Goal: Find specific page/section: Find specific page/section

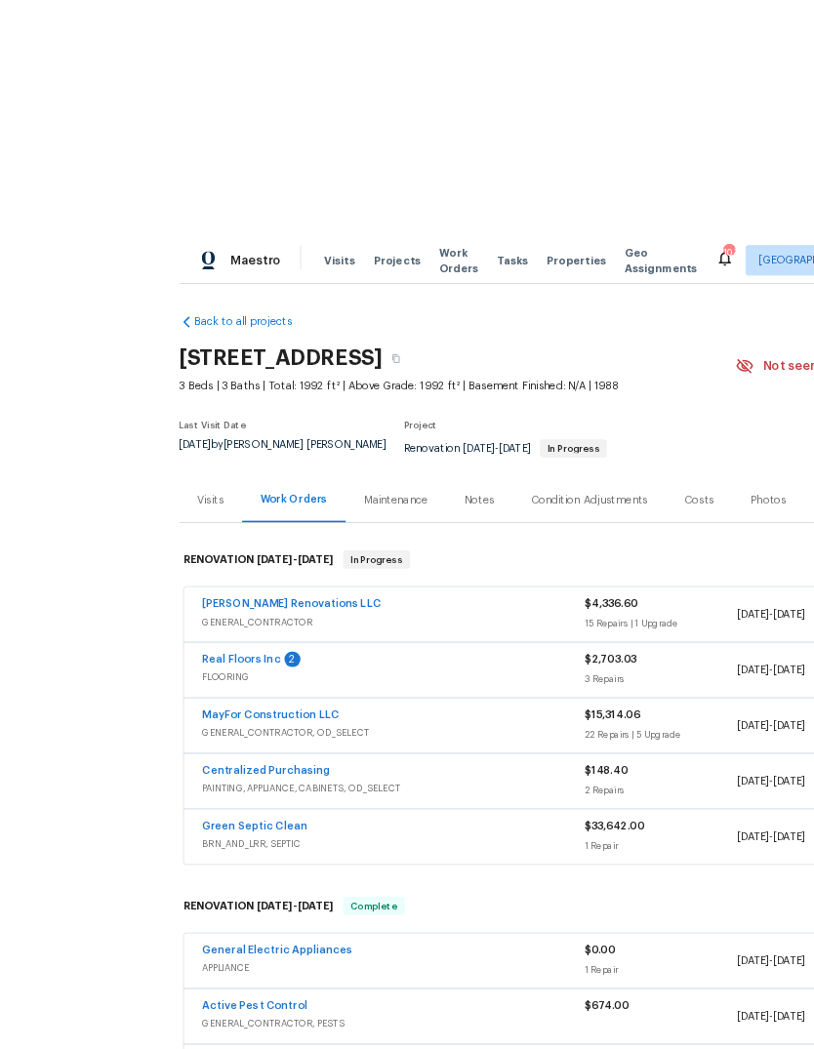
scroll to position [16, 0]
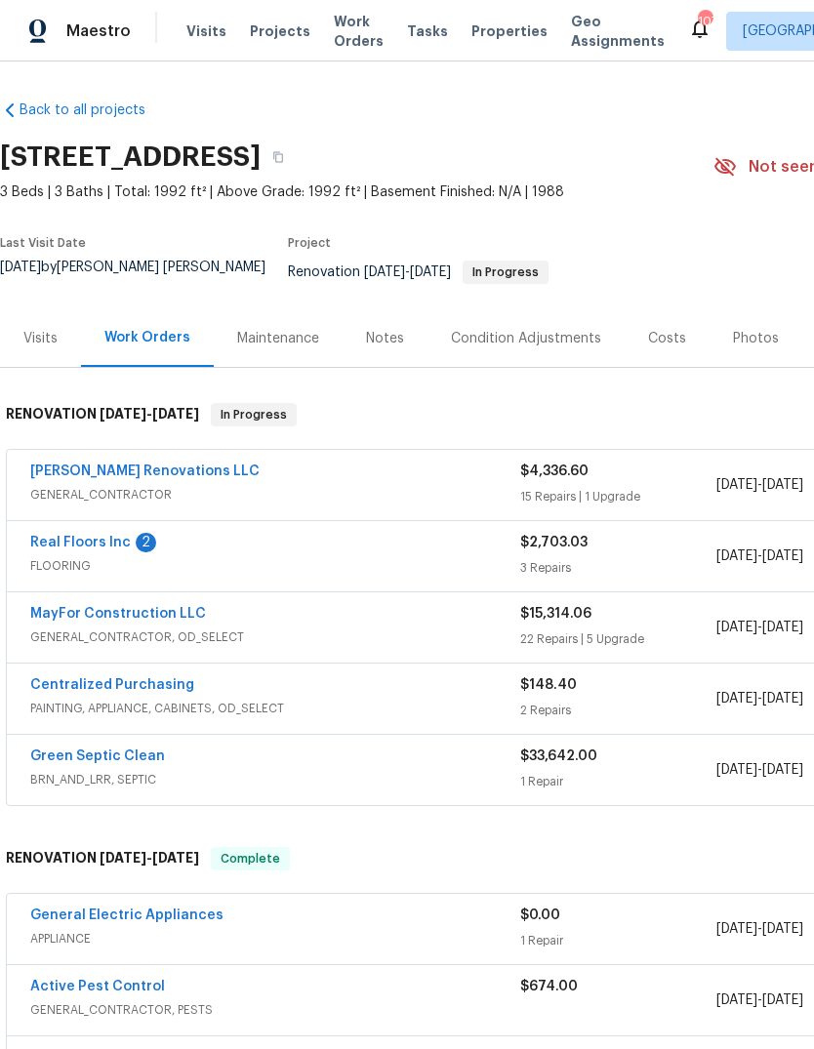
click at [738, 329] on div "Photos" at bounding box center [756, 339] width 46 height 20
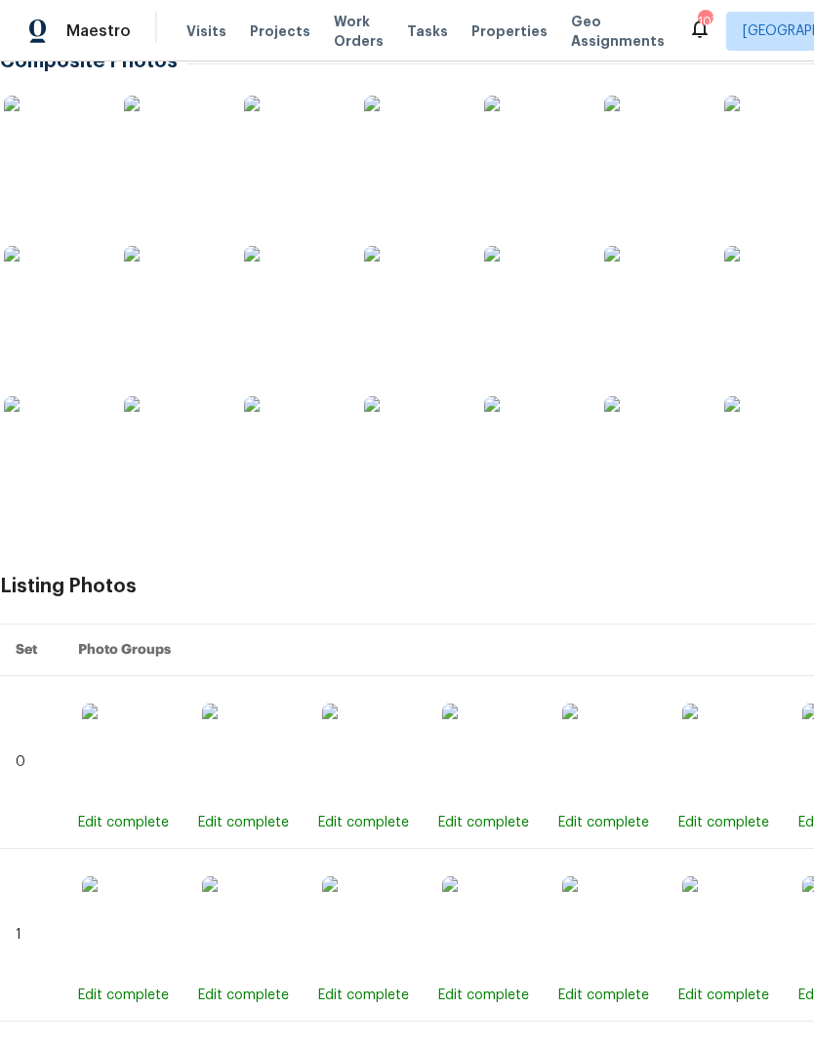
scroll to position [381, 0]
click at [71, 285] on img at bounding box center [53, 296] width 98 height 98
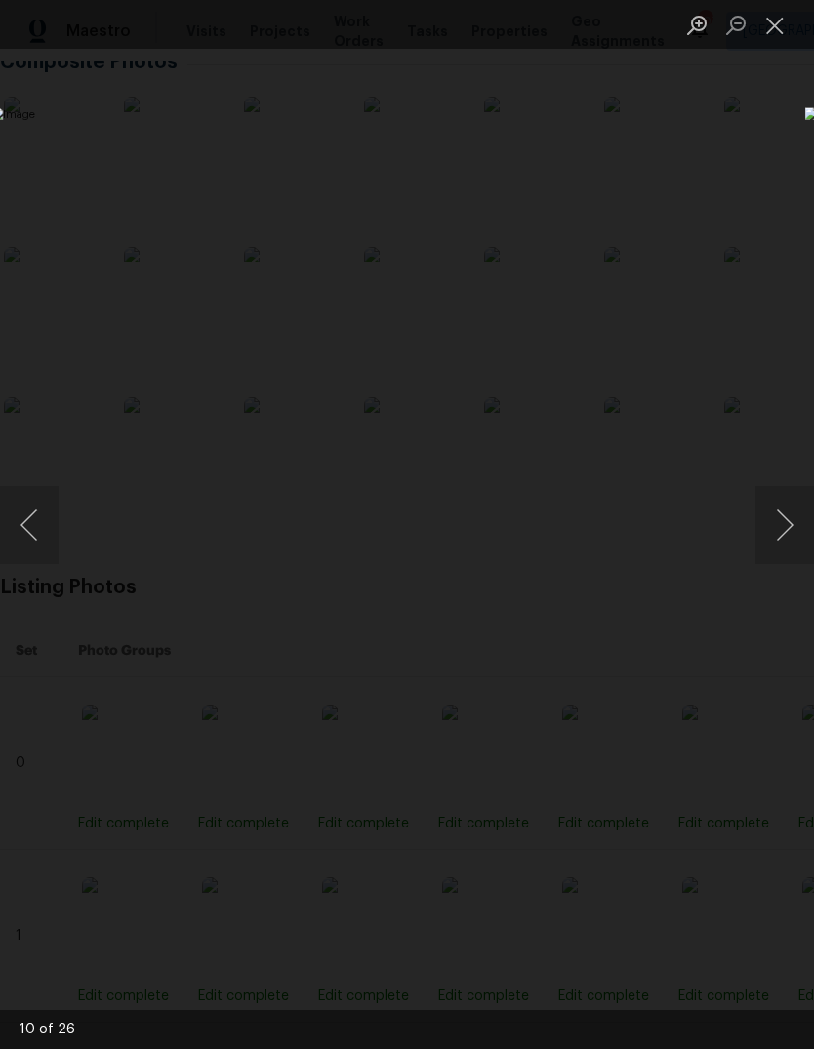
click at [786, 525] on button "Next image" at bounding box center [784, 525] width 59 height 78
click at [783, 513] on button "Next image" at bounding box center [784, 525] width 59 height 78
click at [786, 541] on button "Next image" at bounding box center [784, 525] width 59 height 78
click at [783, 551] on button "Next image" at bounding box center [784, 525] width 59 height 78
click at [784, 546] on button "Next image" at bounding box center [784, 525] width 59 height 78
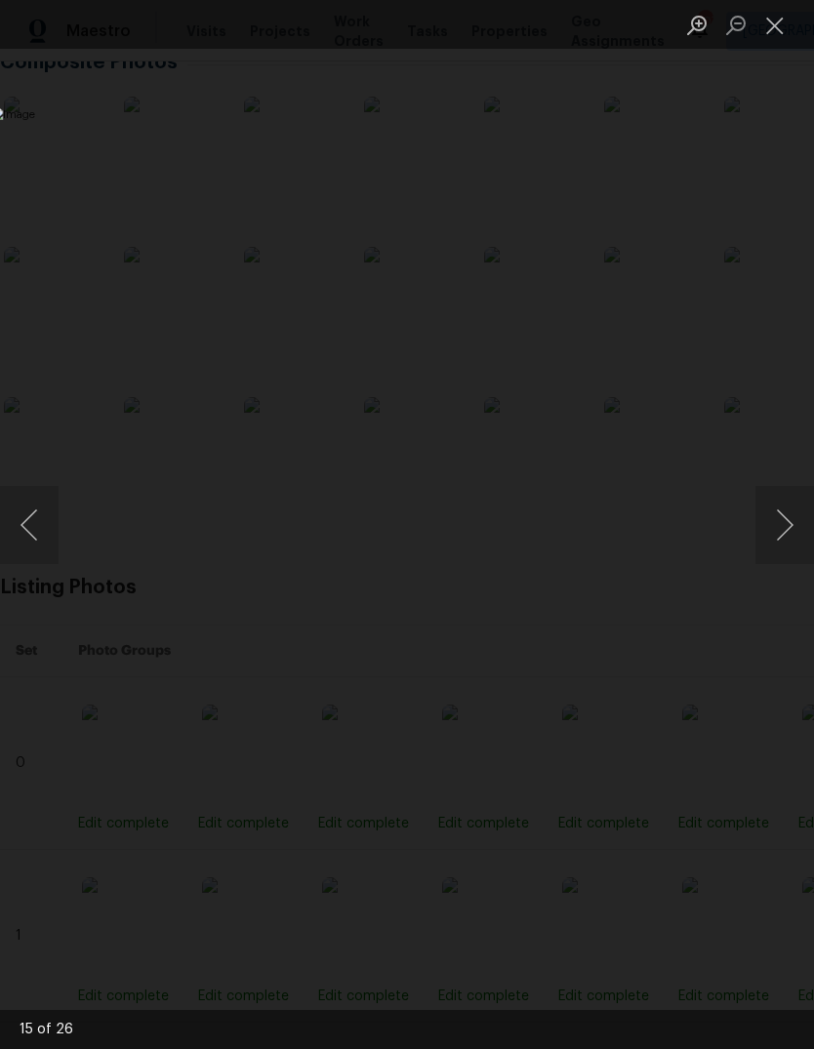
click at [784, 546] on button "Next image" at bounding box center [784, 525] width 59 height 78
click at [785, 525] on button "Next image" at bounding box center [784, 525] width 59 height 78
click at [785, 524] on button "Next image" at bounding box center [784, 525] width 59 height 78
click at [782, 544] on button "Next image" at bounding box center [784, 525] width 59 height 78
click at [782, 543] on button "Next image" at bounding box center [784, 525] width 59 height 78
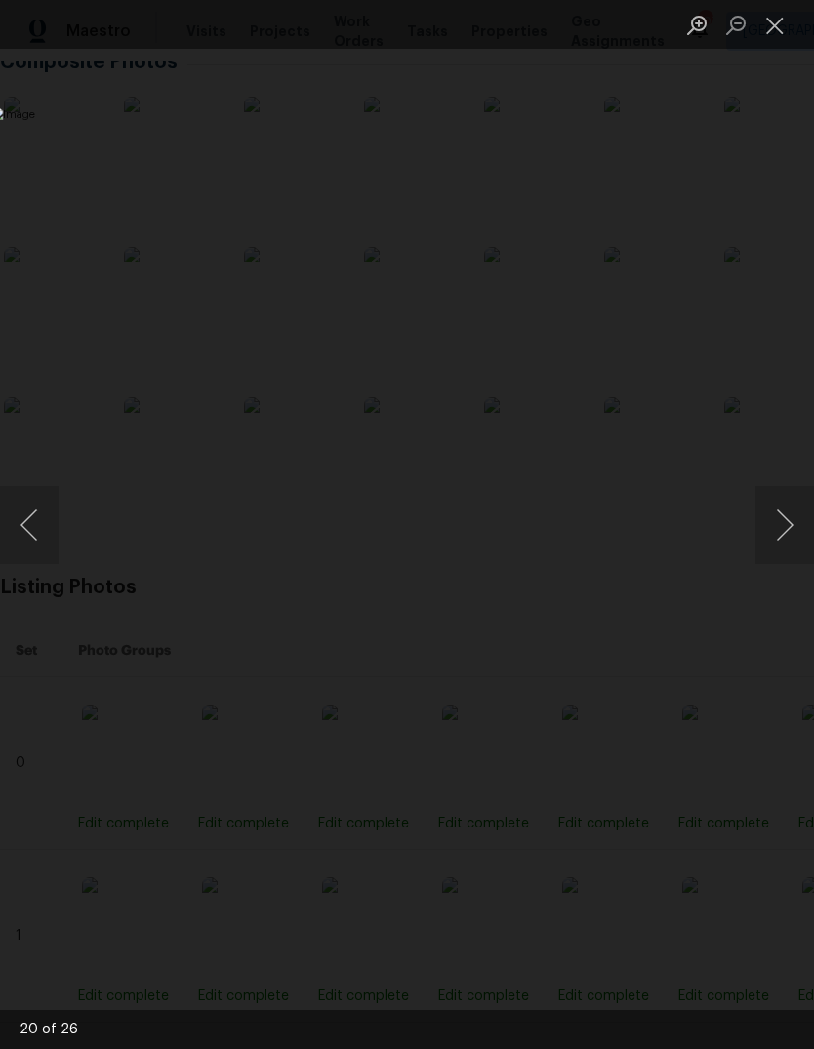
click at [780, 22] on button "Close lightbox" at bounding box center [774, 25] width 39 height 34
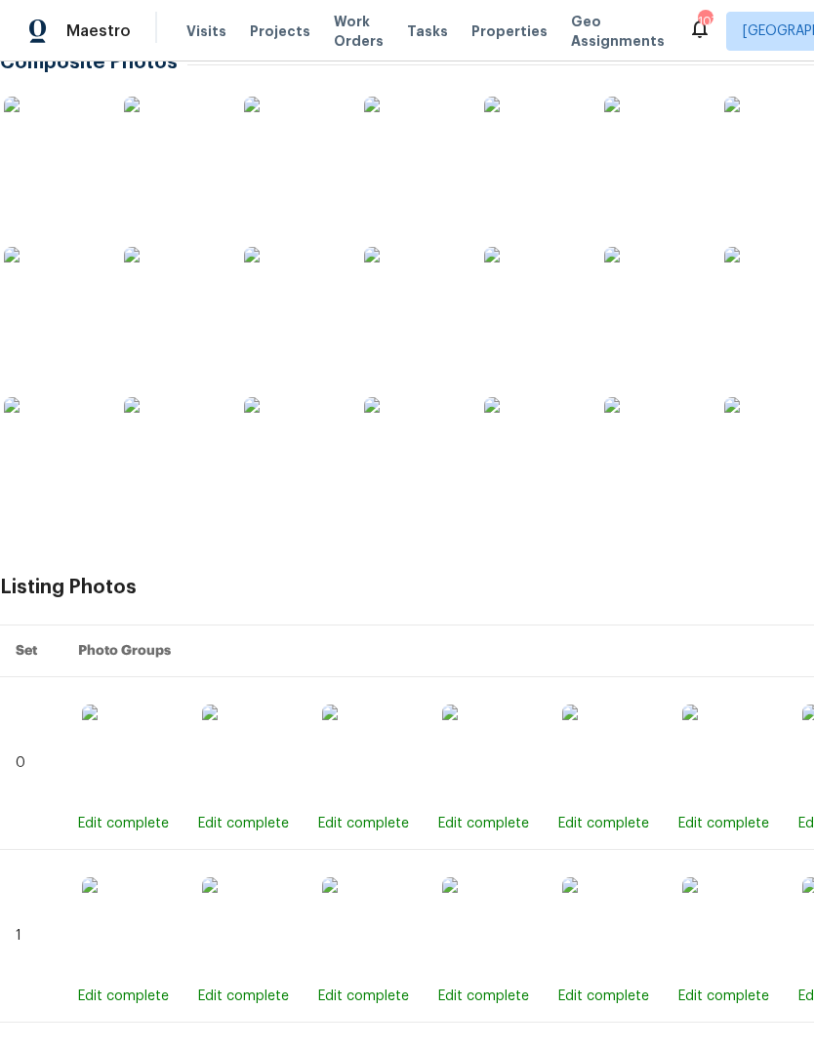
click at [442, 121] on img at bounding box center [413, 146] width 98 height 98
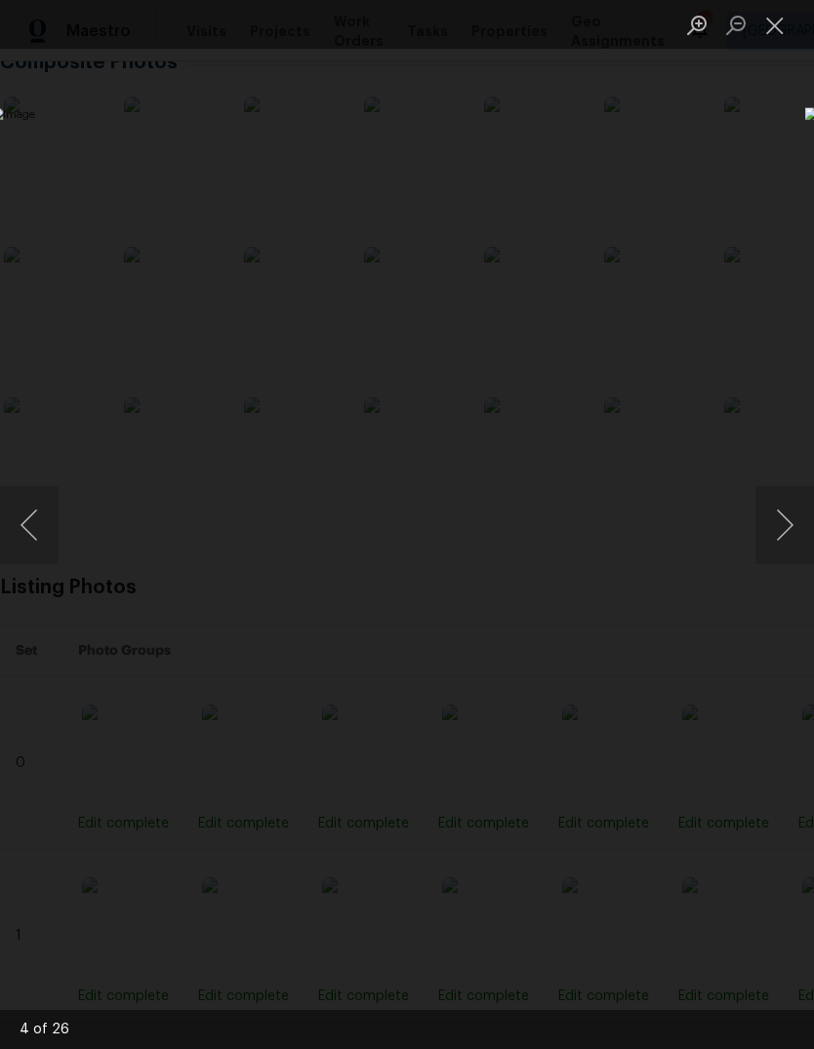
click at [778, 24] on button "Close lightbox" at bounding box center [774, 25] width 39 height 34
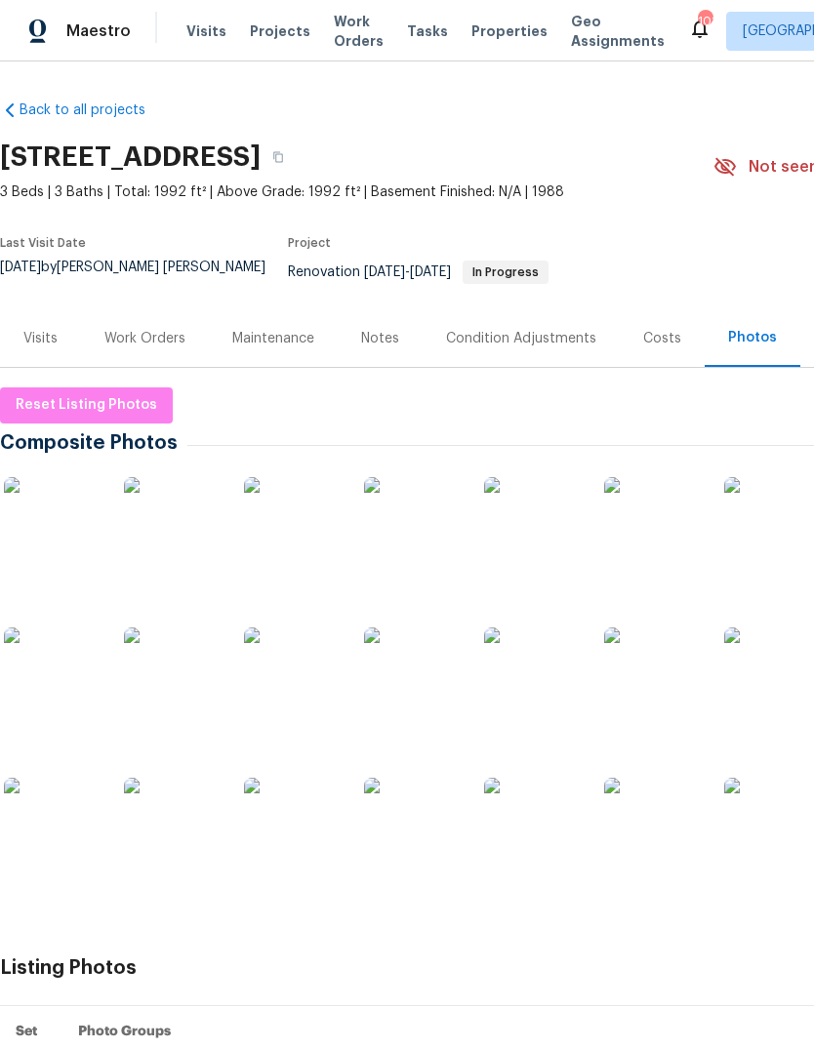
scroll to position [0, 0]
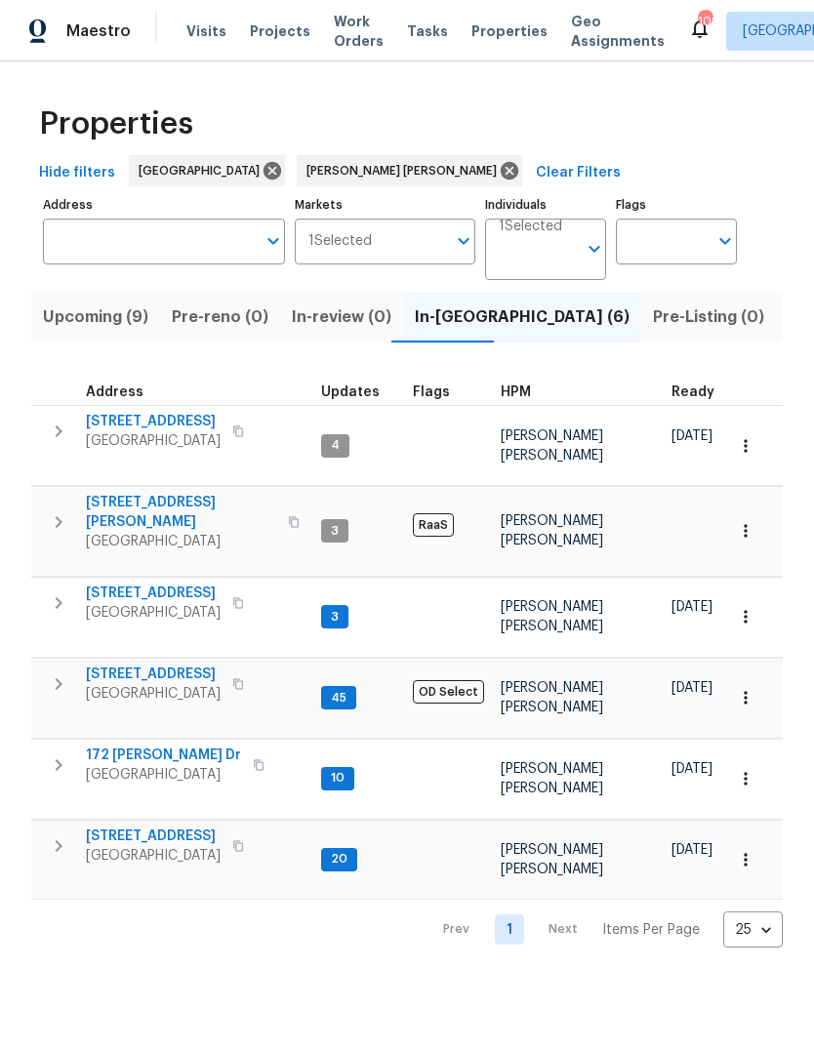
click at [101, 331] on span "Upcoming (9)" at bounding box center [95, 317] width 105 height 27
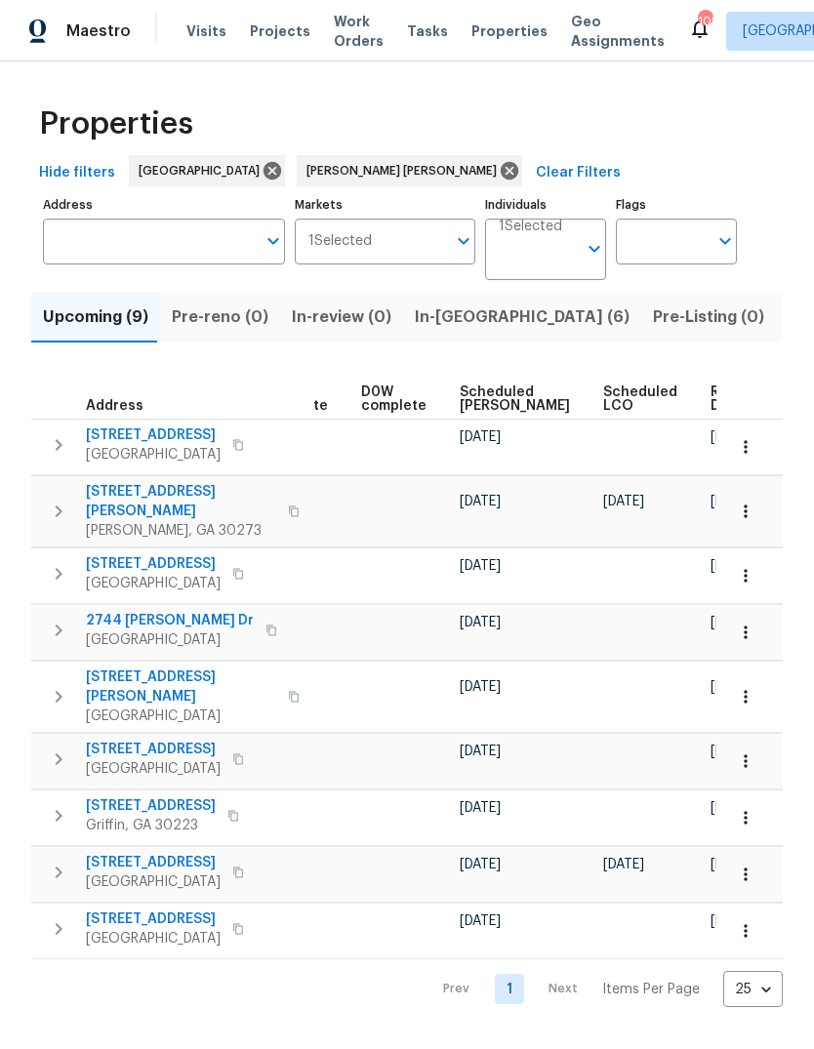
scroll to position [0, 491]
click at [748, 521] on icon "button" at bounding box center [746, 512] width 20 height 20
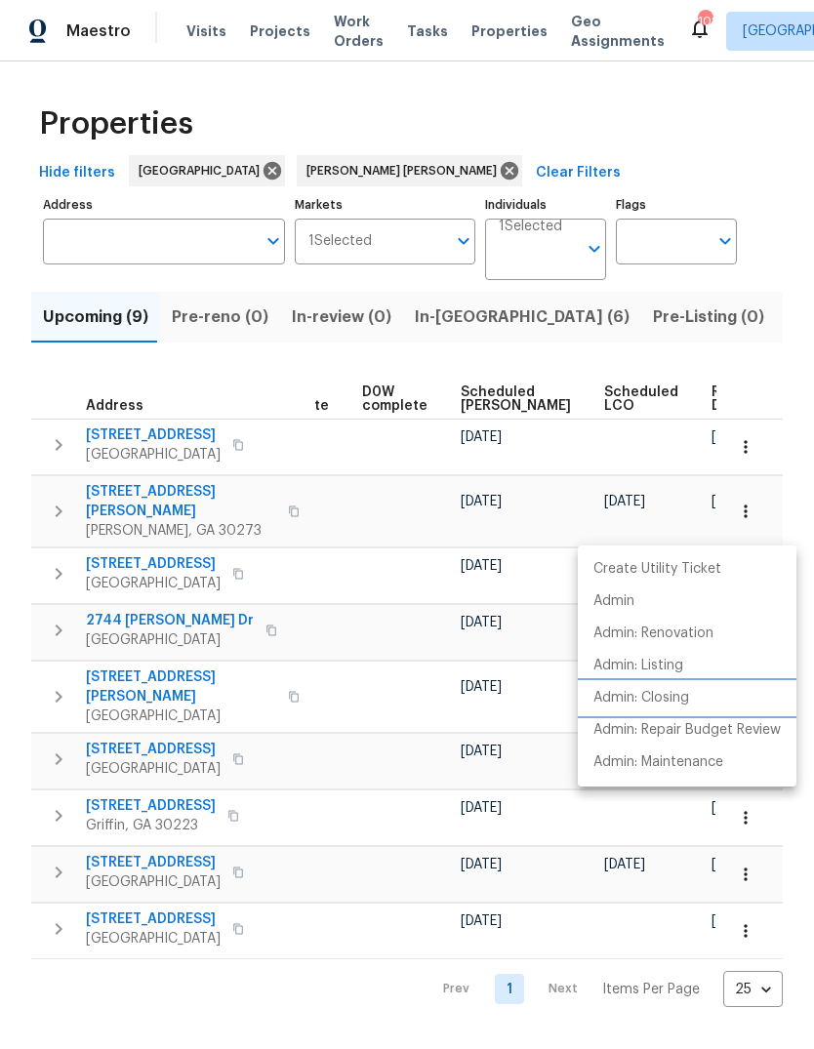
click at [689, 693] on p "Admin: Closing" at bounding box center [641, 698] width 96 height 20
click at [677, 328] on div at bounding box center [407, 524] width 814 height 1049
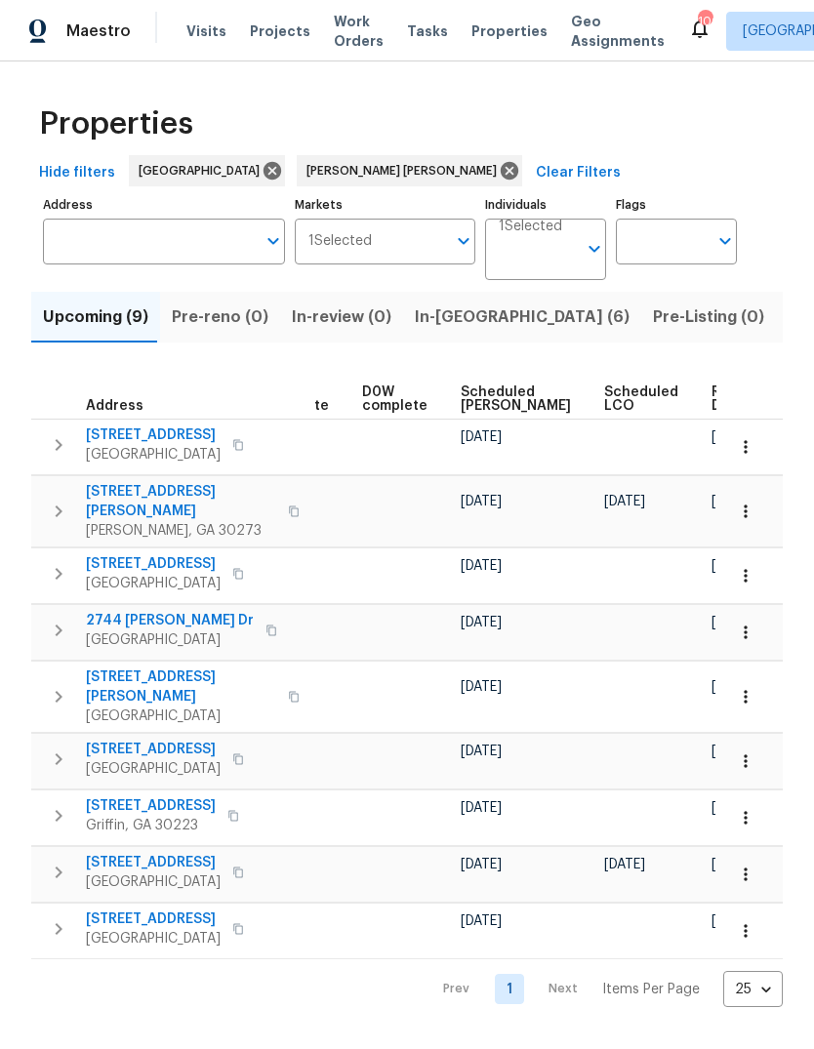
click at [788, 331] on span "Listed (15)" at bounding box center [828, 317] width 80 height 27
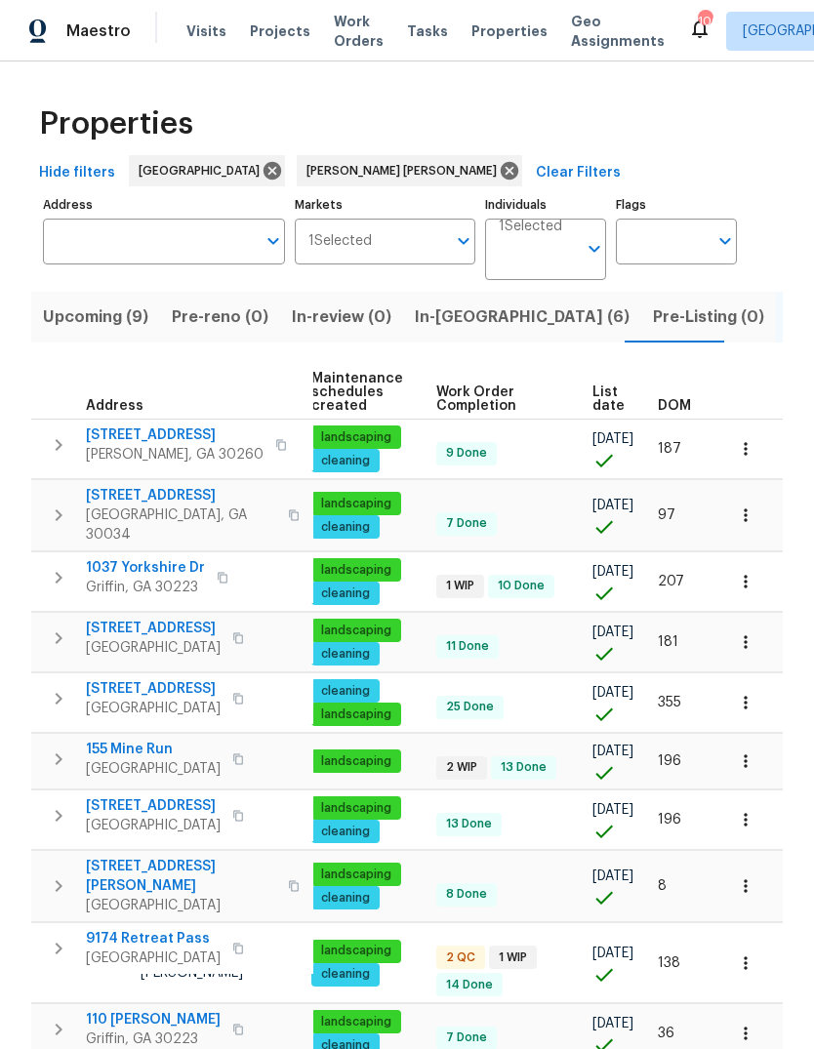
scroll to position [0, 284]
click at [682, 413] on span "DOM" at bounding box center [674, 406] width 33 height 14
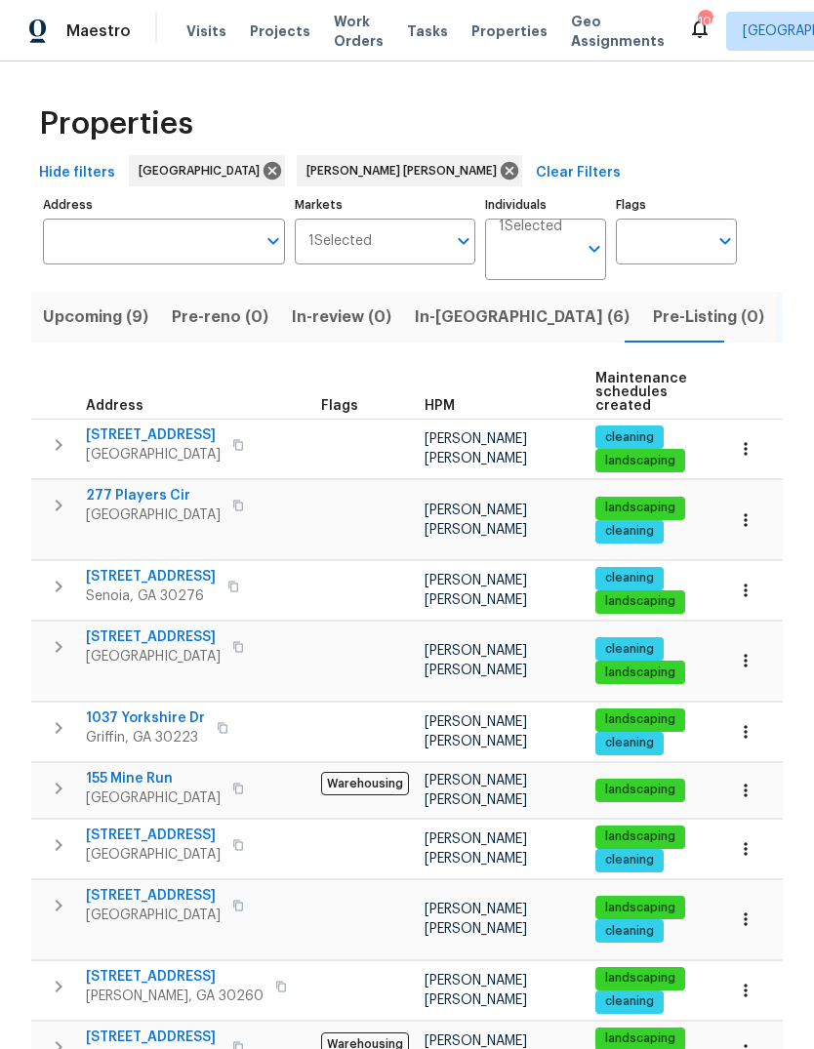
click at [754, 581] on icon "button" at bounding box center [746, 591] width 20 height 20
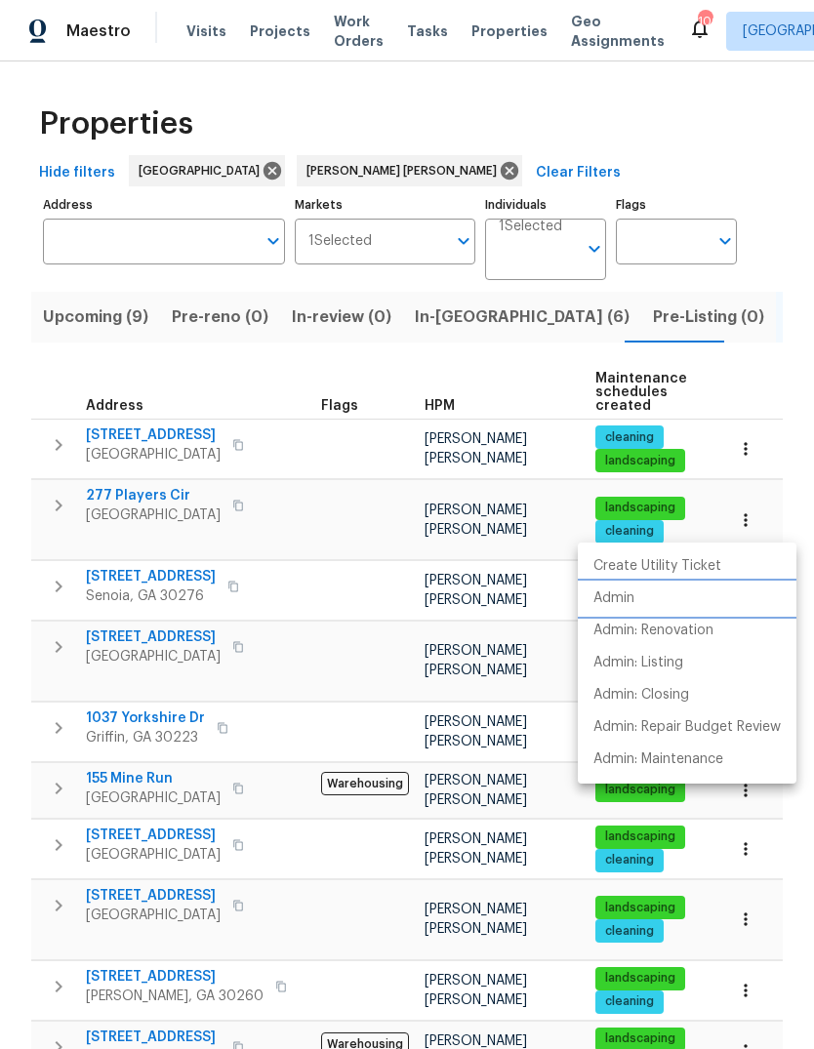
click at [640, 594] on li "Admin" at bounding box center [687, 599] width 219 height 32
click at [545, 80] on div at bounding box center [407, 524] width 814 height 1049
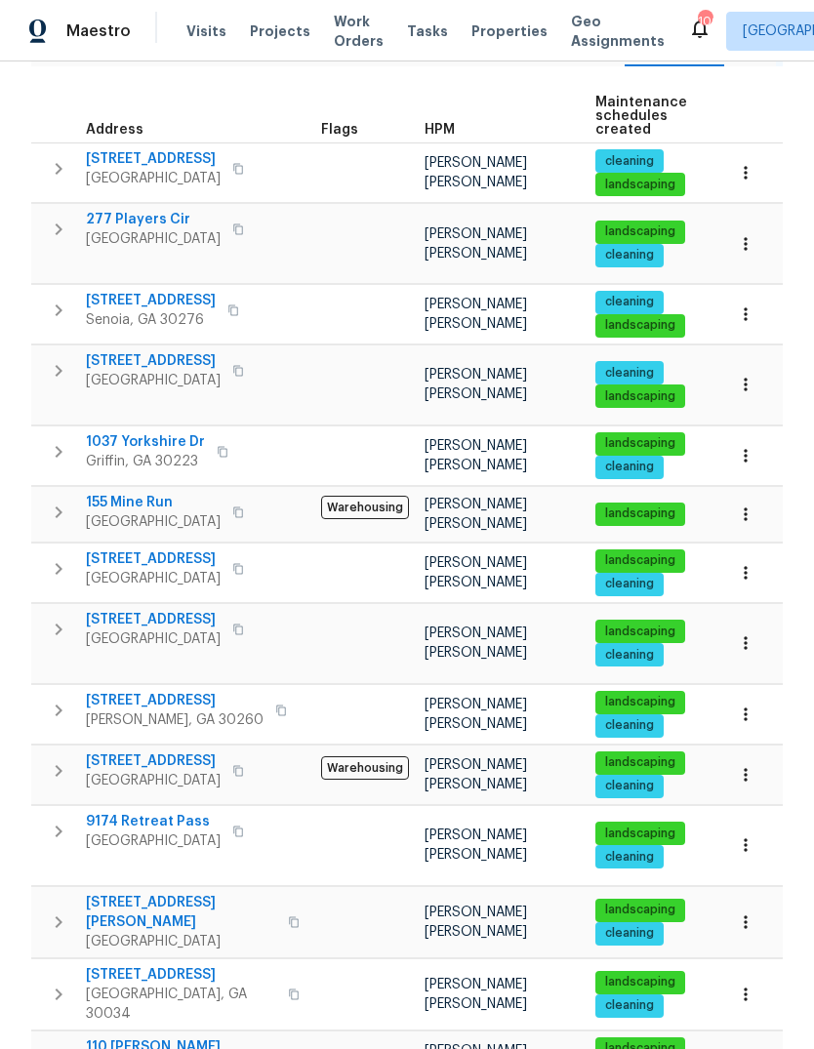
scroll to position [277, 0]
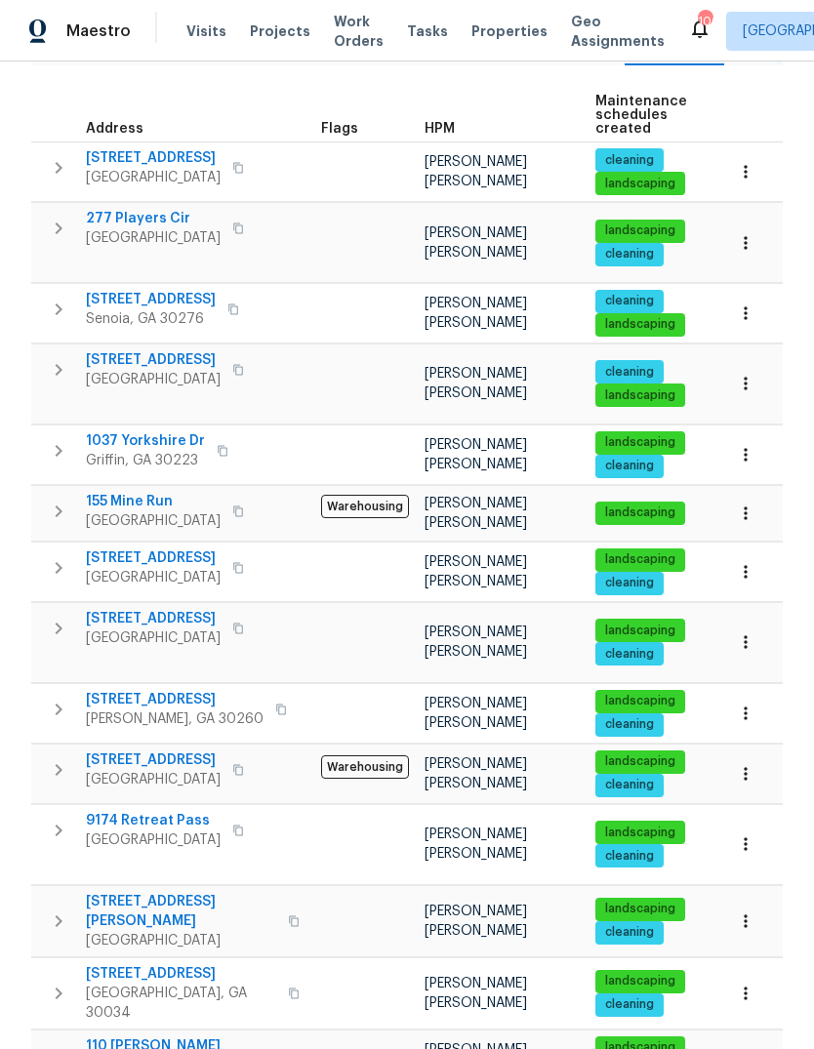
click at [24, 311] on div "Properties Hide filters Atlanta Marcos Ricardo Resendiz Clear Filters Address A…" at bounding box center [407, 512] width 814 height 1457
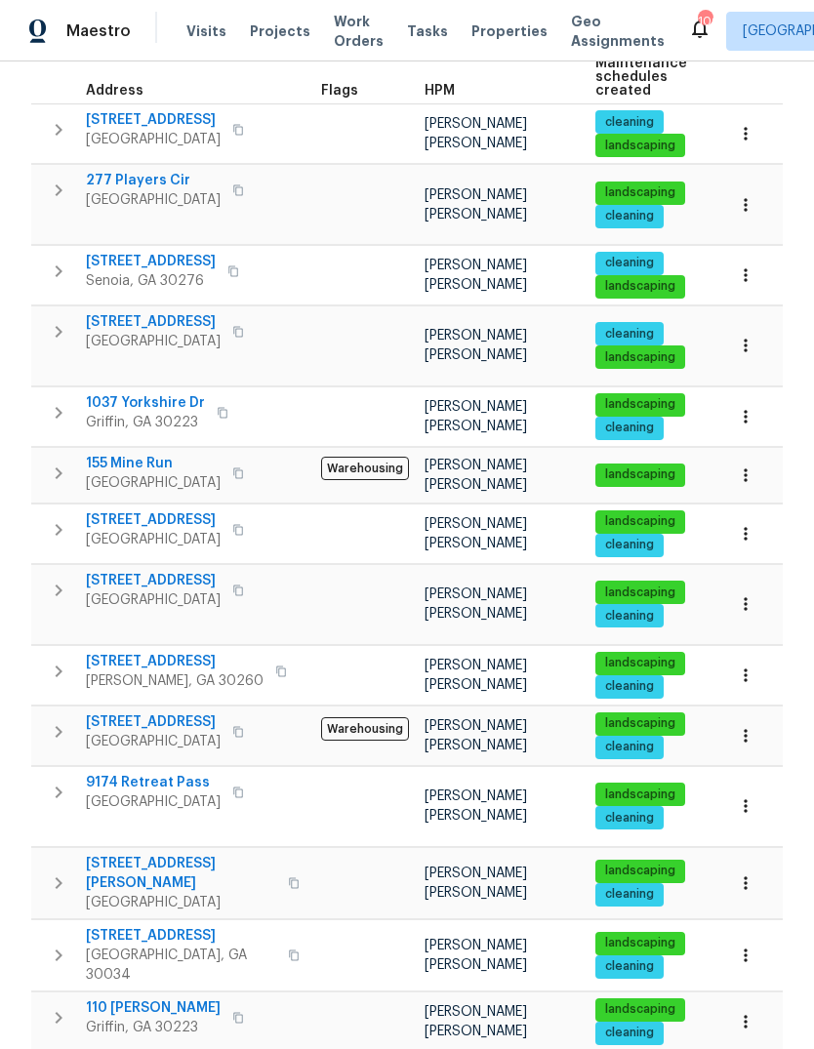
scroll to position [0, 0]
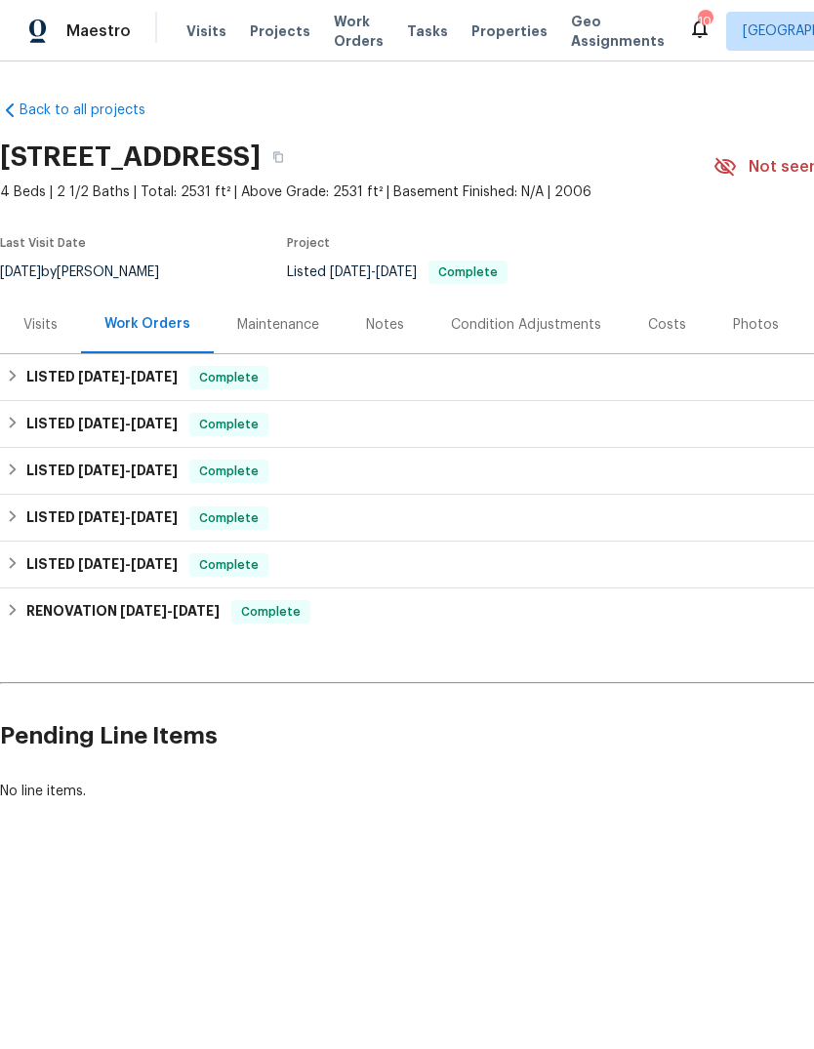
click at [53, 335] on div "Visits" at bounding box center [40, 325] width 34 height 20
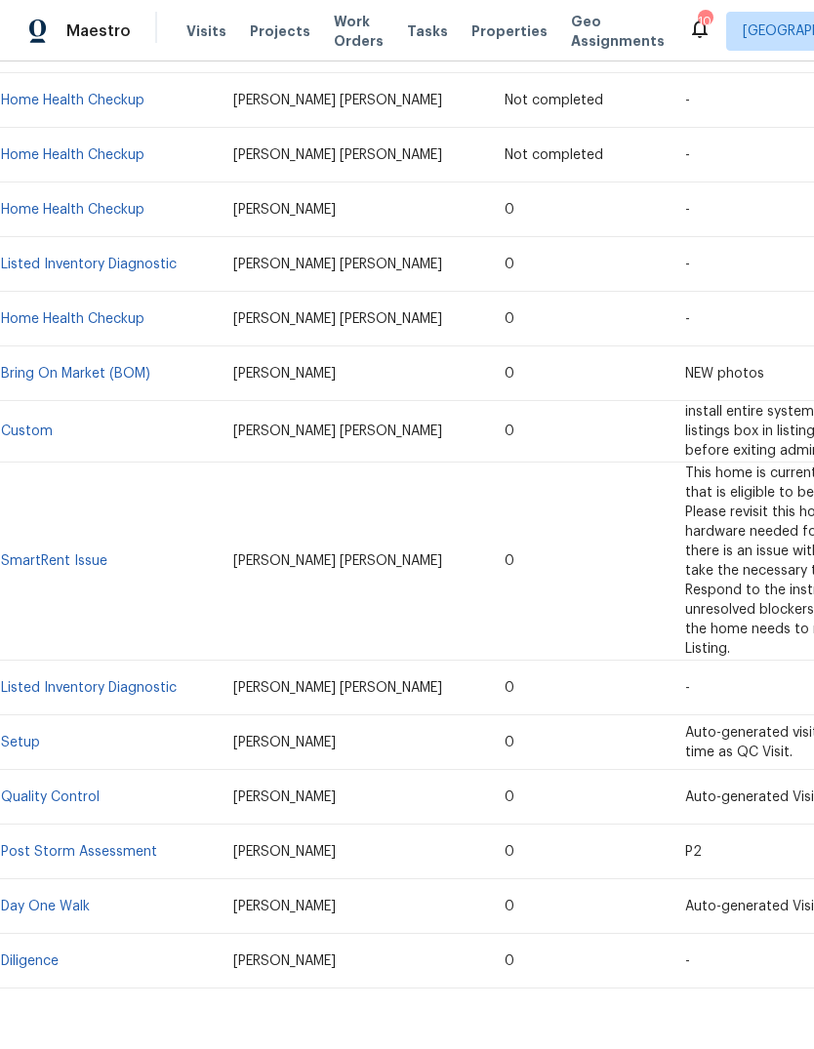
scroll to position [535, 0]
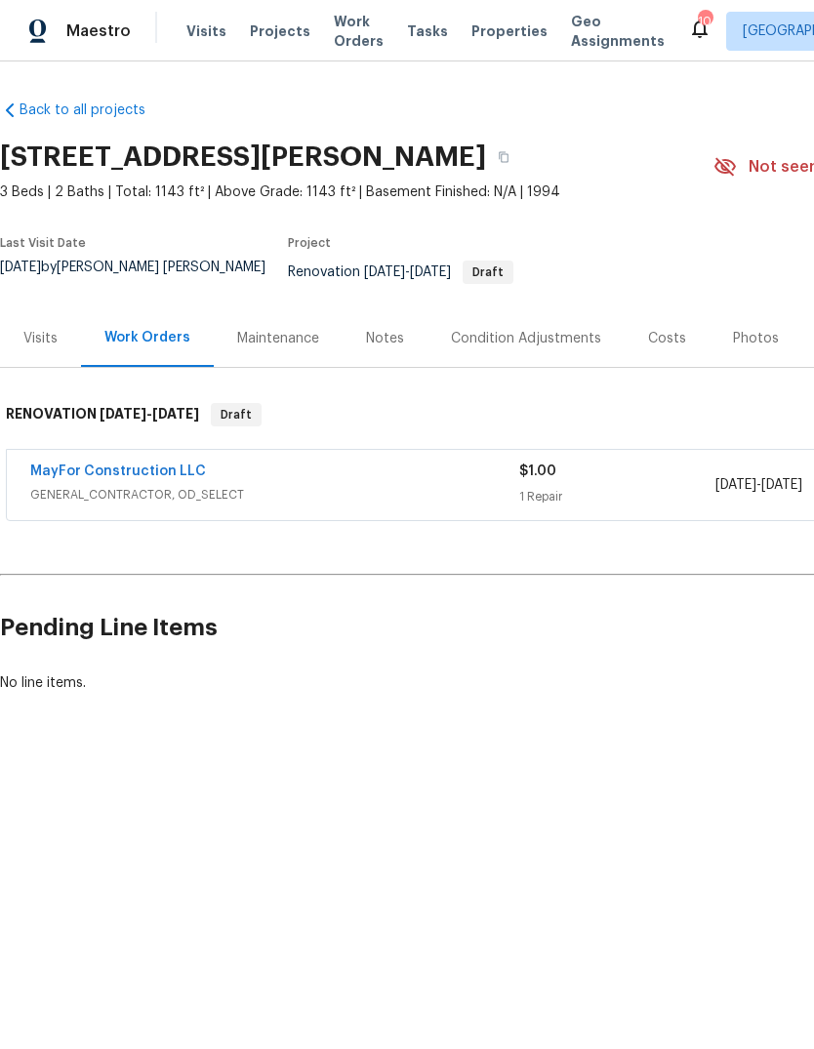
click at [371, 338] on div "Notes" at bounding box center [385, 339] width 38 height 20
